Goal: Check status: Check status

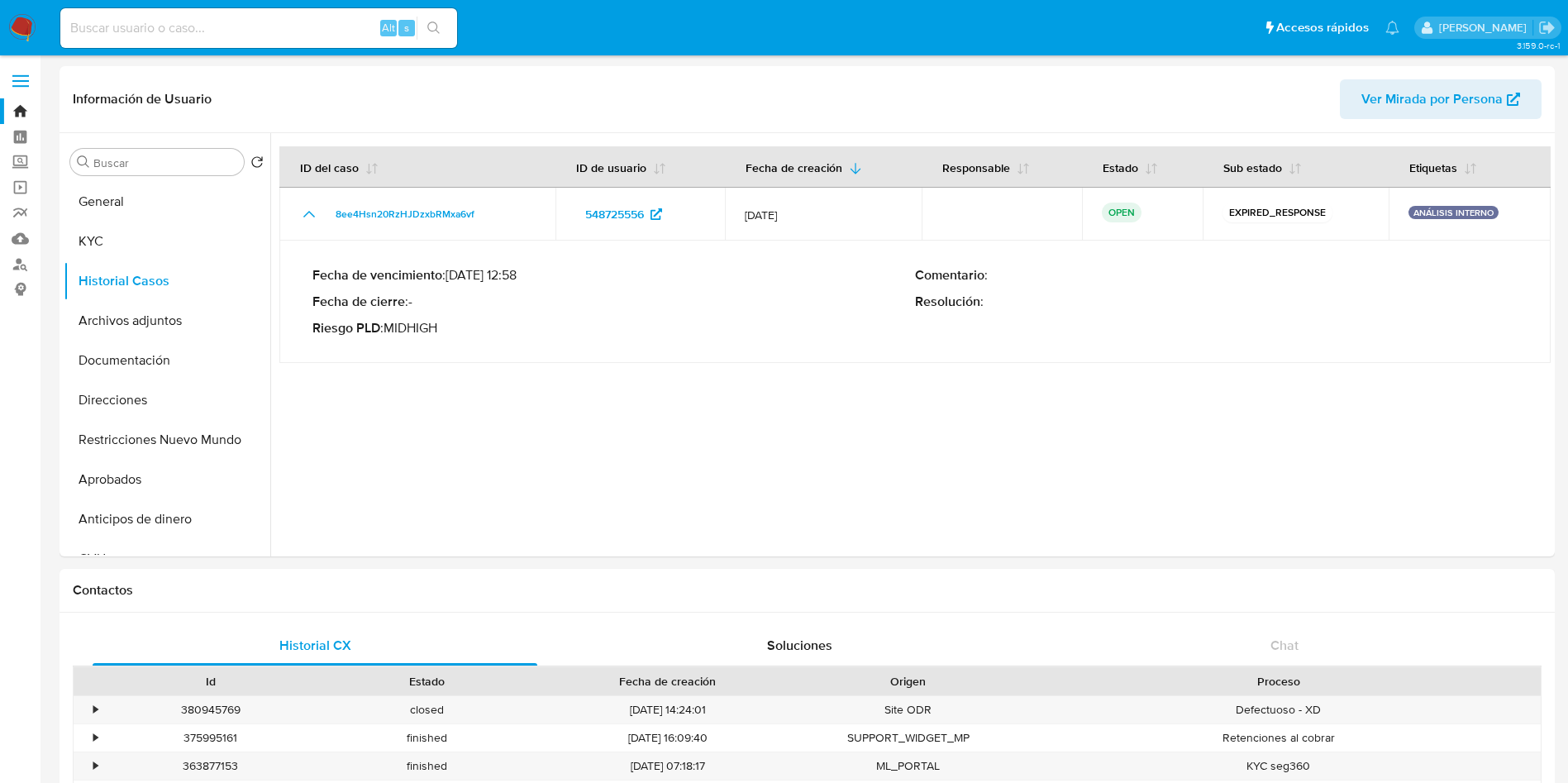
select select "10"
click at [210, 37] on input at bounding box center [259, 28] width 397 height 22
paste input "1122455489"
type input "1122455489"
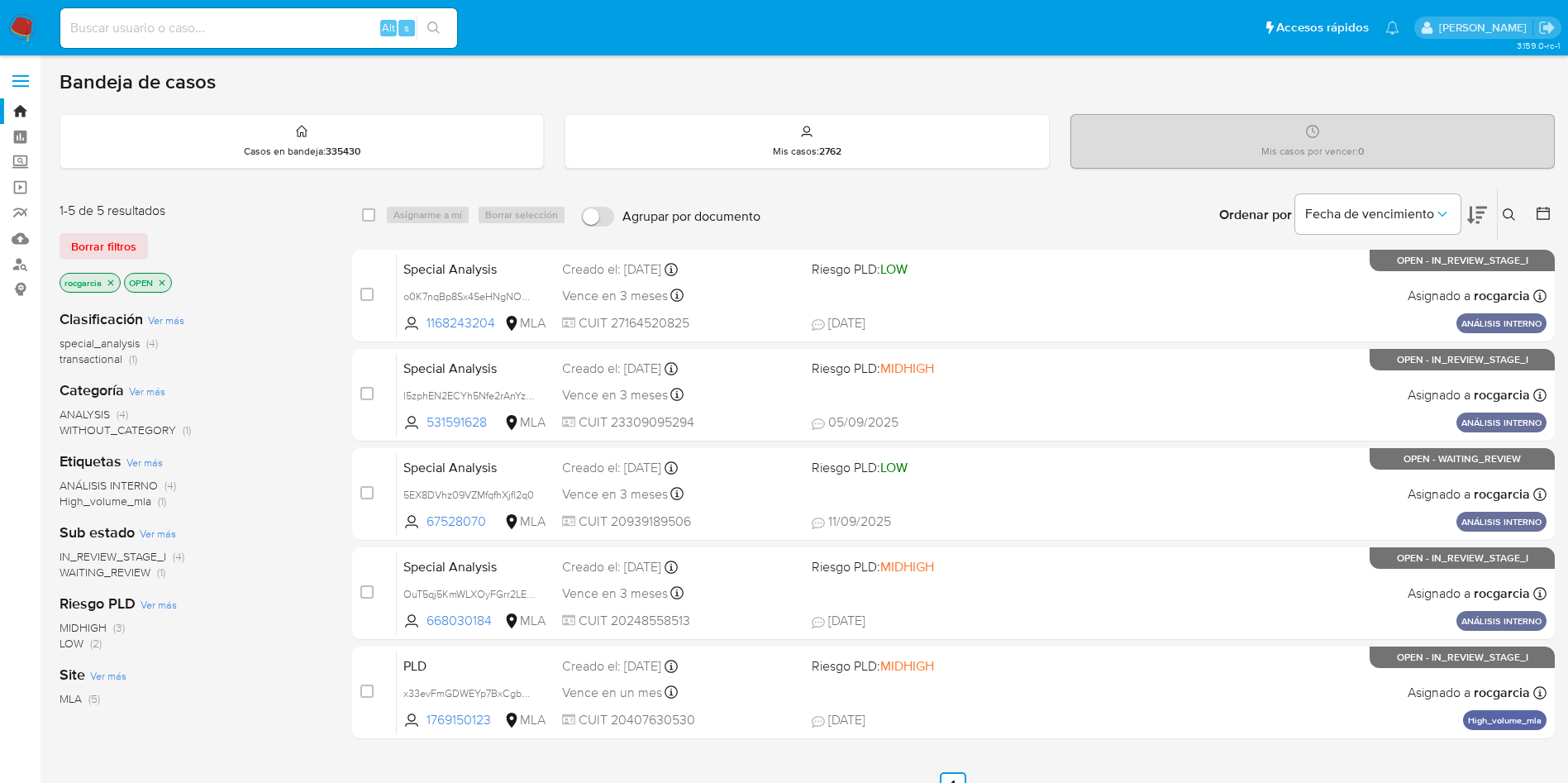
click at [33, 28] on img at bounding box center [22, 28] width 28 height 28
click at [159, 29] on input at bounding box center [259, 28] width 397 height 22
paste input "1122455489"
type input "1122455489"
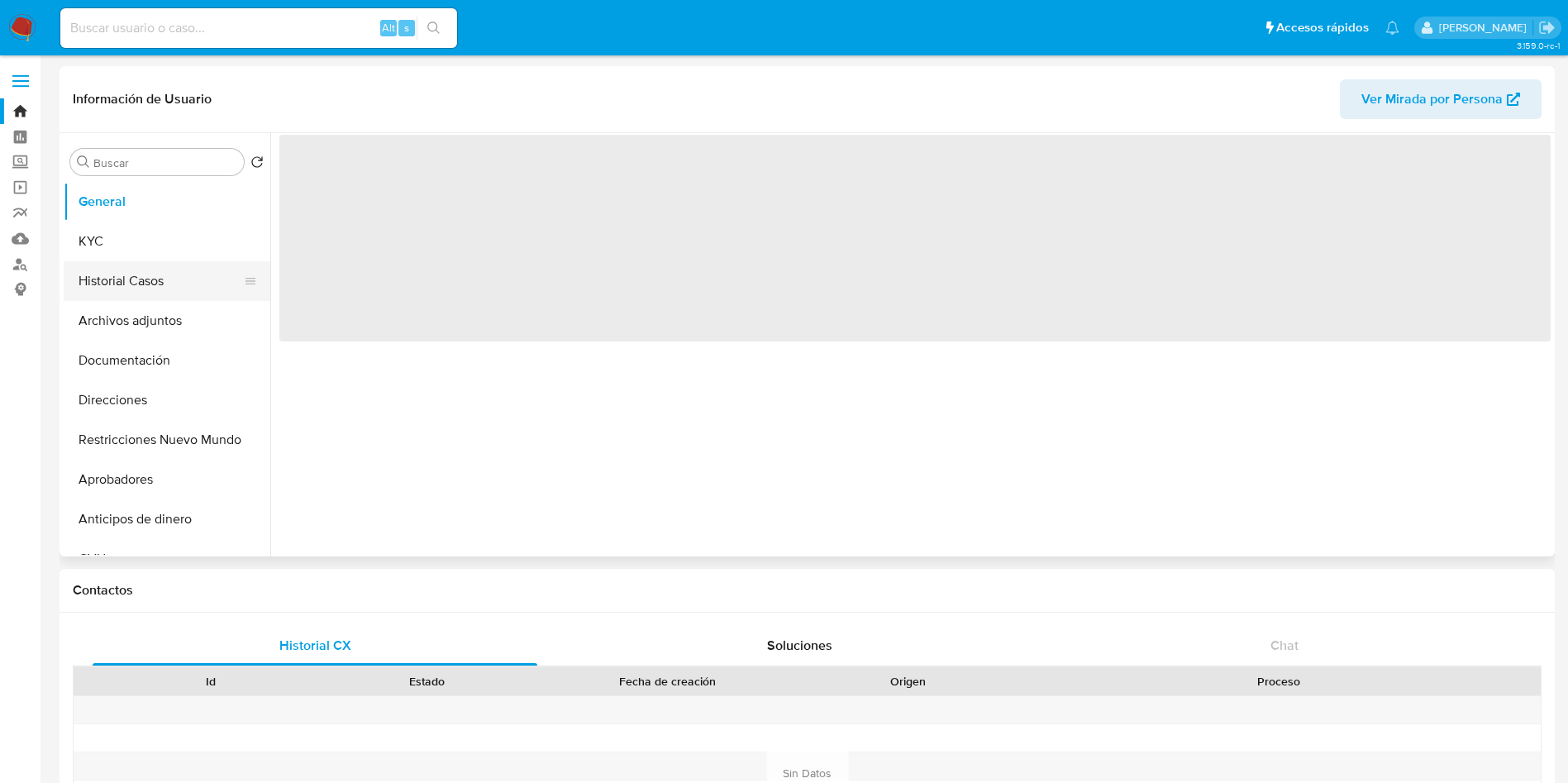
click at [130, 279] on button "Historial Casos" at bounding box center [161, 281] width 194 height 40
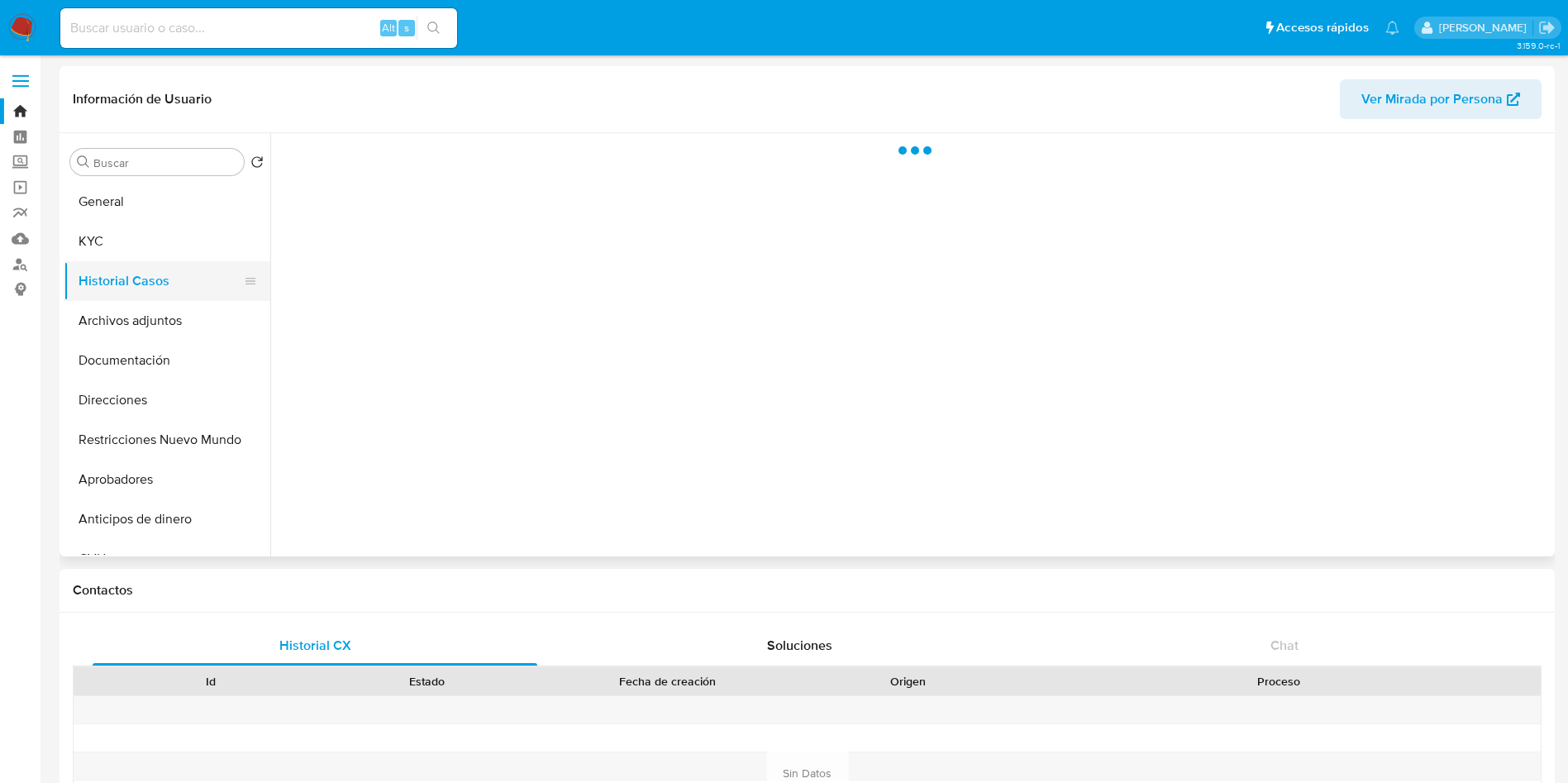
select select "10"
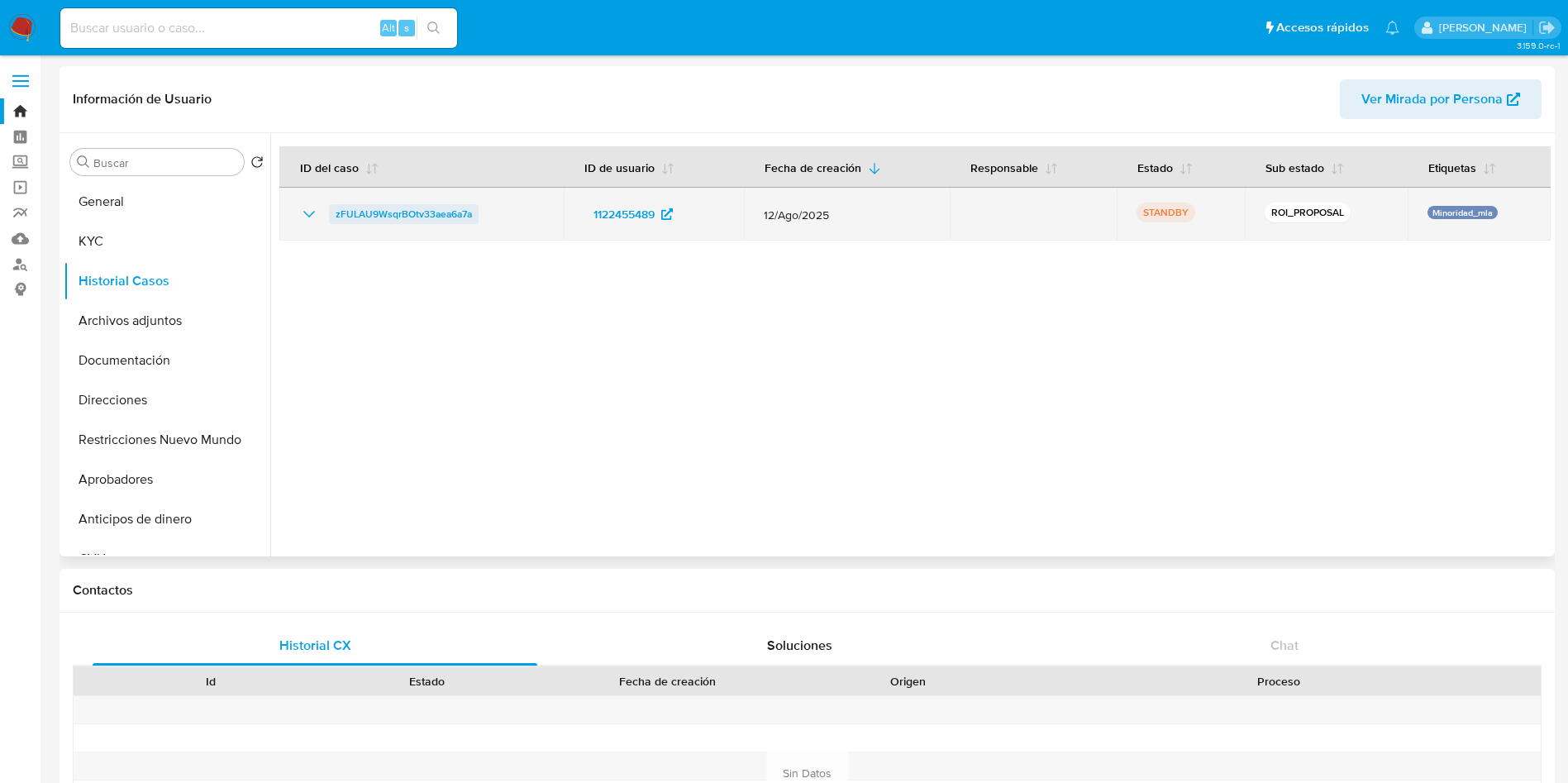
click at [349, 214] on span "zFULAU9WsqrBOtv33aea6a7a" at bounding box center [404, 214] width 137 height 20
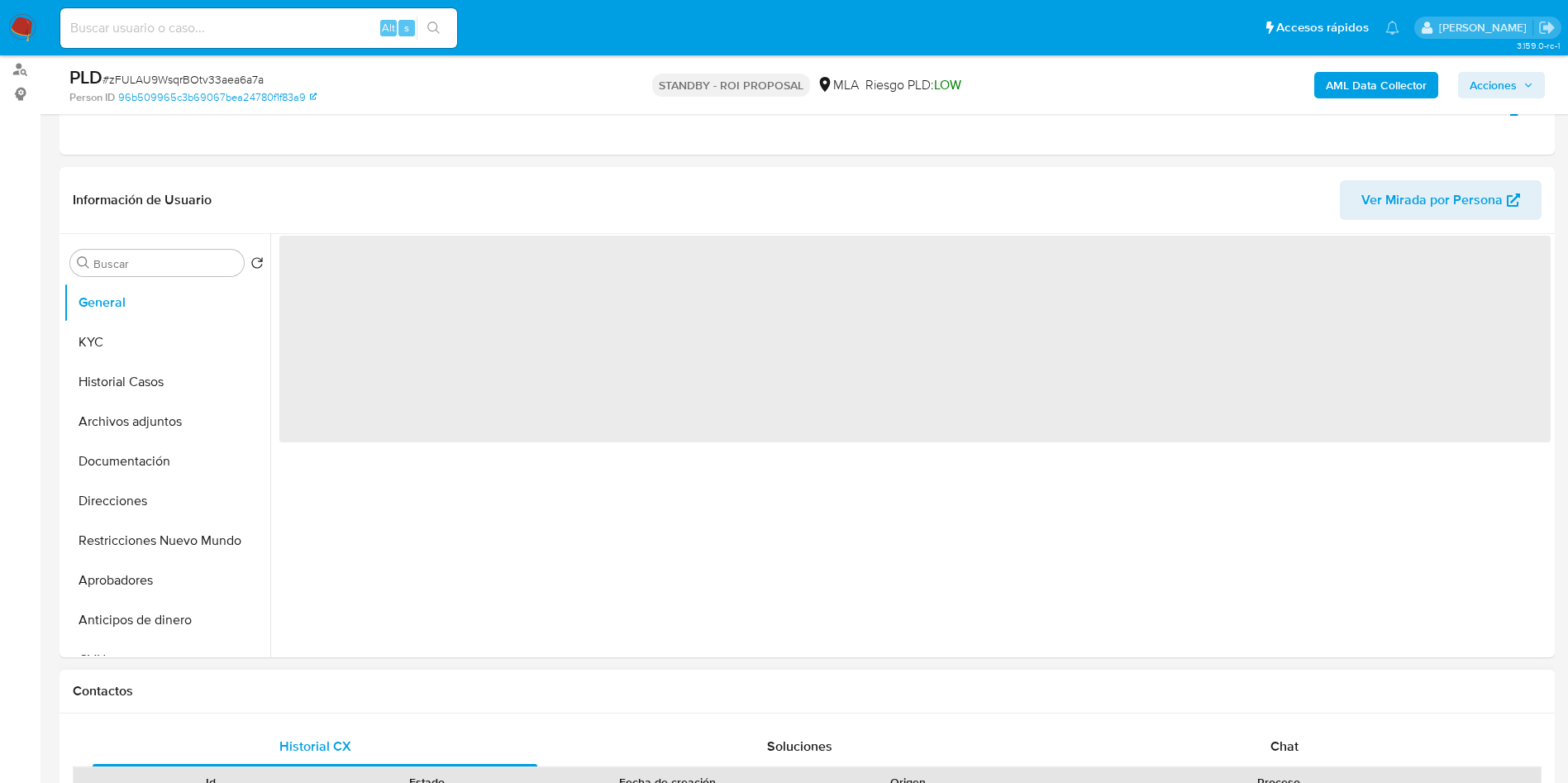
select select "10"
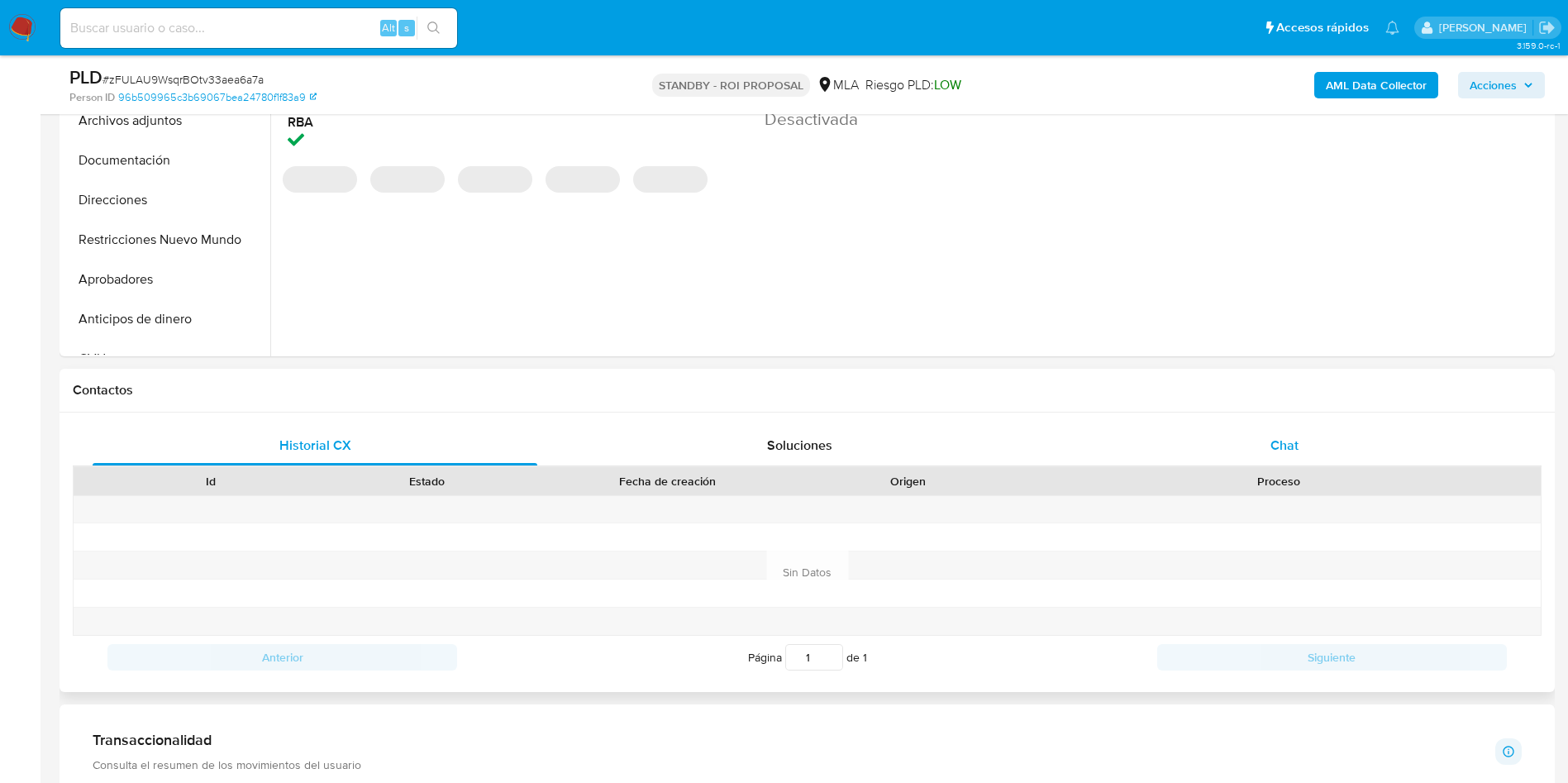
click at [1234, 433] on div "Chat" at bounding box center [1285, 446] width 445 height 40
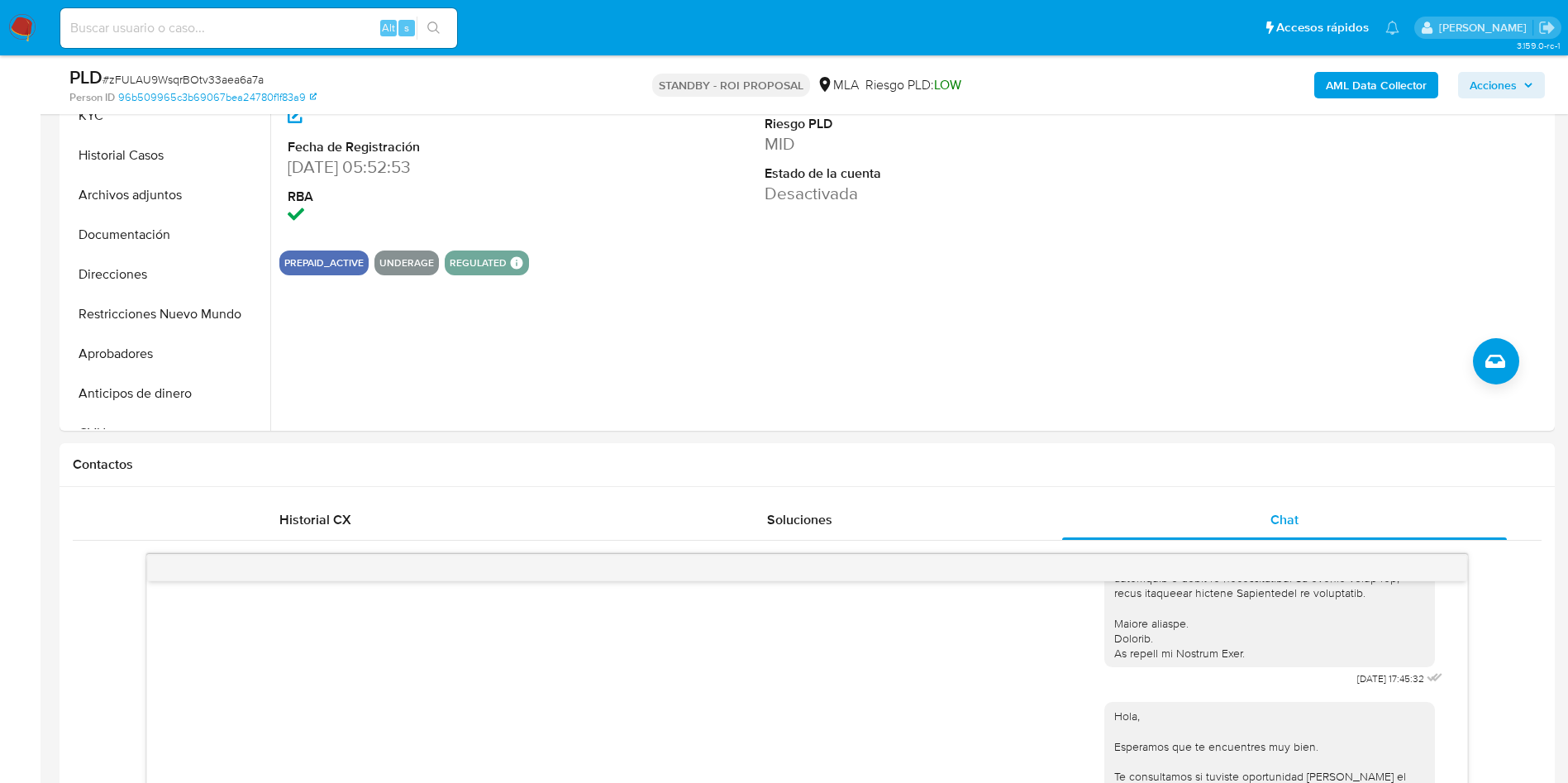
scroll to position [124, 0]
